Goal: Navigation & Orientation: Find specific page/section

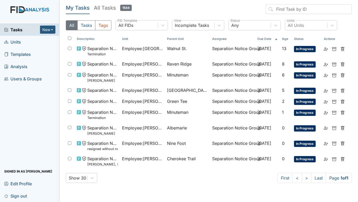
click at [15, 40] on span "Units" at bounding box center [12, 42] width 17 height 8
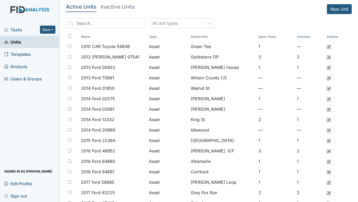
click at [14, 29] on span "Tasks" at bounding box center [22, 30] width 36 height 6
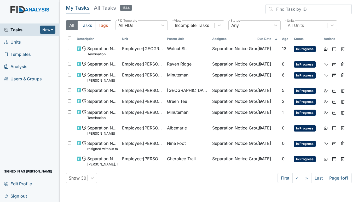
click at [18, 38] on link "Units" at bounding box center [30, 42] width 60 height 12
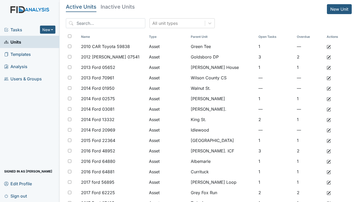
click at [9, 28] on span "Tasks" at bounding box center [22, 30] width 36 height 6
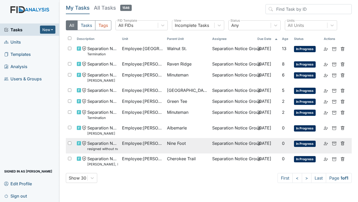
click at [173, 145] on span "Nine Foot" at bounding box center [176, 143] width 19 height 6
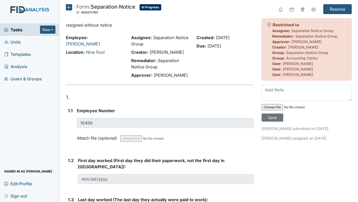
click at [68, 8] on icon at bounding box center [69, 7] width 6 height 6
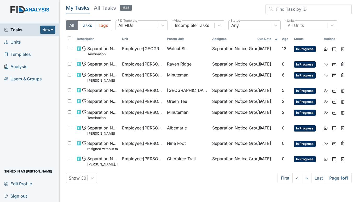
click at [14, 42] on span "Units" at bounding box center [12, 42] width 17 height 8
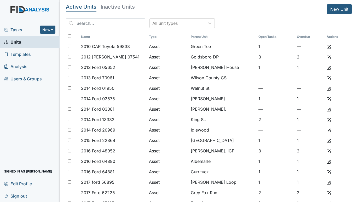
click at [15, 30] on span "Tasks" at bounding box center [22, 30] width 36 height 6
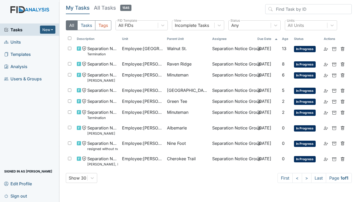
click at [16, 40] on span "Units" at bounding box center [12, 42] width 17 height 8
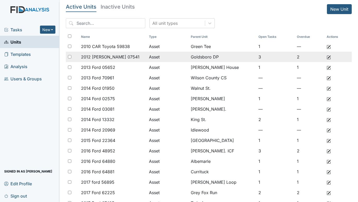
click at [14, 28] on span "Tasks" at bounding box center [22, 30] width 36 height 6
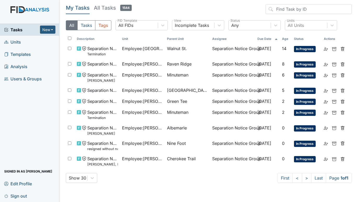
click at [18, 28] on span "Tasks" at bounding box center [22, 30] width 36 height 6
click at [13, 40] on span "Units" at bounding box center [12, 42] width 17 height 8
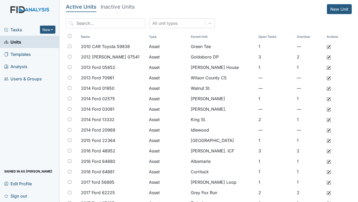
click at [15, 28] on span "Tasks" at bounding box center [22, 30] width 36 height 6
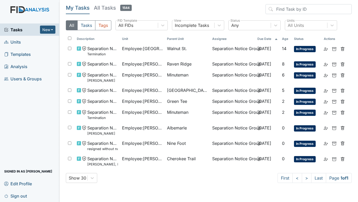
click at [16, 40] on span "Units" at bounding box center [12, 42] width 17 height 8
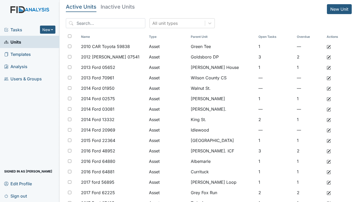
click at [13, 27] on span "Tasks" at bounding box center [22, 30] width 36 height 6
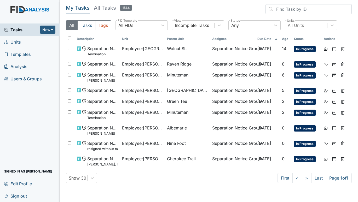
click at [15, 42] on span "Units" at bounding box center [12, 42] width 17 height 8
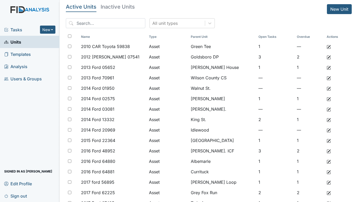
click at [256, 12] on header "Active Units Inactive Units New Unit" at bounding box center [209, 9] width 286 height 10
click at [13, 28] on span "Tasks" at bounding box center [22, 30] width 36 height 6
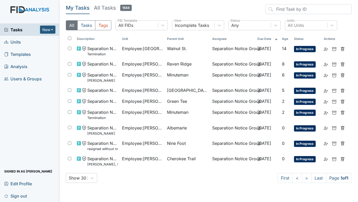
click at [21, 40] on link "Units" at bounding box center [30, 42] width 60 height 12
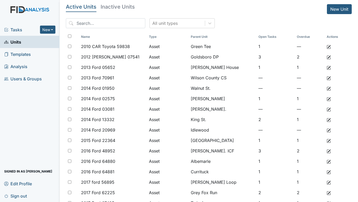
click at [13, 32] on span "Tasks" at bounding box center [22, 30] width 36 height 6
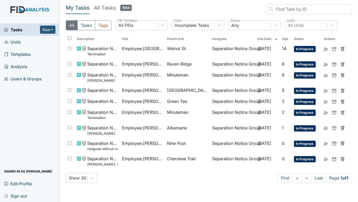
click at [19, 39] on span "Units" at bounding box center [12, 42] width 17 height 8
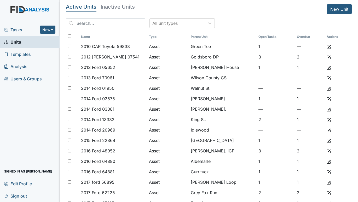
click at [19, 27] on span "Tasks" at bounding box center [22, 30] width 36 height 6
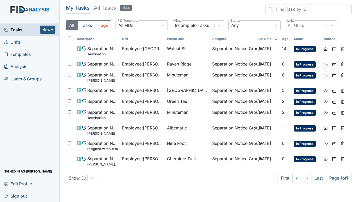
click at [14, 42] on span "Units" at bounding box center [12, 42] width 17 height 8
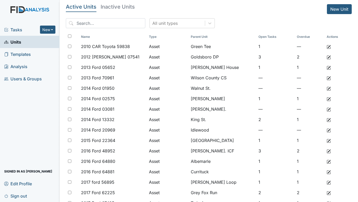
click at [19, 27] on span "Tasks" at bounding box center [22, 30] width 36 height 6
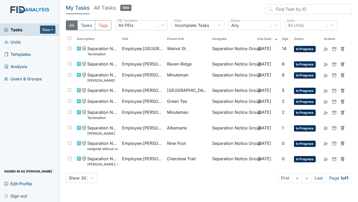
click at [13, 42] on span "Units" at bounding box center [12, 42] width 17 height 8
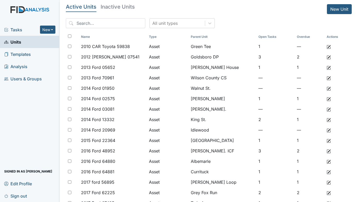
click at [14, 27] on span "Tasks" at bounding box center [22, 30] width 36 height 6
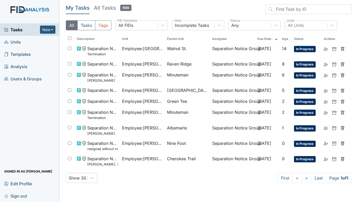
click at [14, 41] on span "Units" at bounding box center [12, 42] width 17 height 8
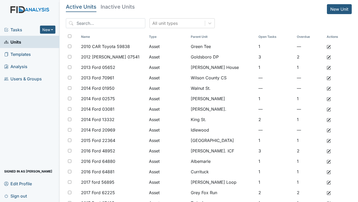
click at [22, 30] on span "Tasks" at bounding box center [22, 30] width 36 height 6
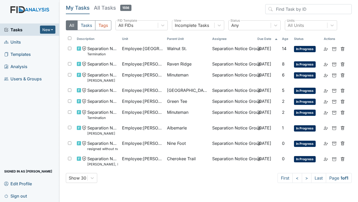
click at [15, 40] on span "Units" at bounding box center [12, 42] width 17 height 8
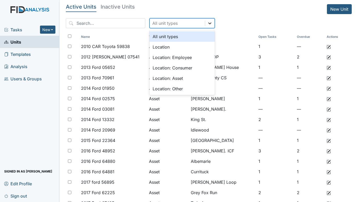
click at [207, 22] on icon at bounding box center [209, 23] width 5 height 5
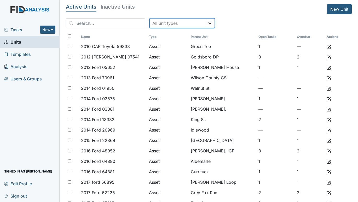
click at [207, 22] on icon at bounding box center [209, 23] width 5 height 5
click at [20, 31] on span "Tasks" at bounding box center [22, 30] width 36 height 6
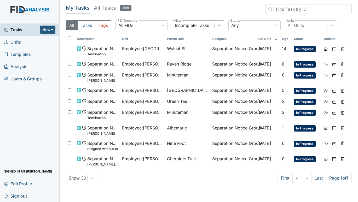
click at [221, 27] on icon at bounding box center [218, 25] width 5 height 5
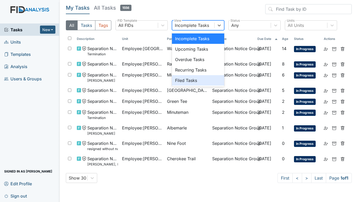
click at [186, 80] on div "Filed Tasks" at bounding box center [198, 80] width 52 height 10
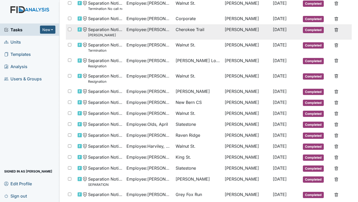
scroll to position [76, 0]
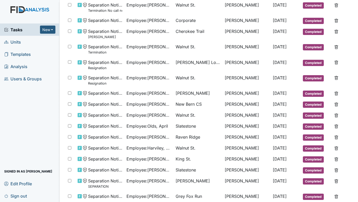
click at [14, 41] on span "Units" at bounding box center [12, 42] width 17 height 8
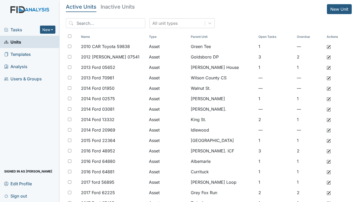
click at [16, 28] on span "Tasks" at bounding box center [22, 30] width 36 height 6
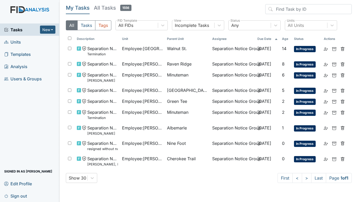
click at [18, 41] on span "Units" at bounding box center [12, 42] width 17 height 8
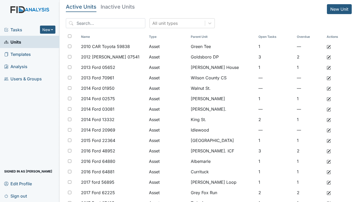
click at [20, 28] on span "Tasks" at bounding box center [22, 30] width 36 height 6
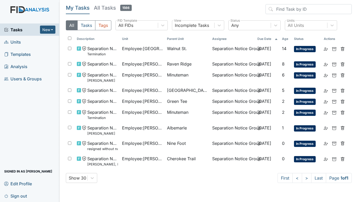
click at [16, 40] on span "Units" at bounding box center [12, 42] width 17 height 8
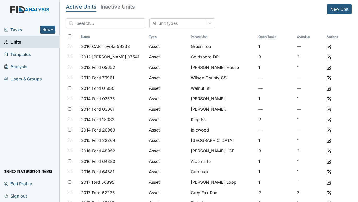
click at [23, 32] on span "Tasks" at bounding box center [22, 30] width 36 height 6
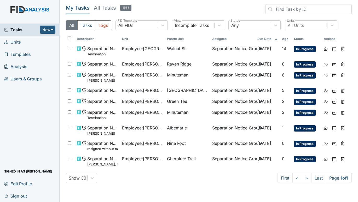
click at [19, 31] on span "Tasks" at bounding box center [22, 30] width 36 height 6
click at [17, 43] on span "Units" at bounding box center [12, 42] width 17 height 8
